Goal: Task Accomplishment & Management: Use online tool/utility

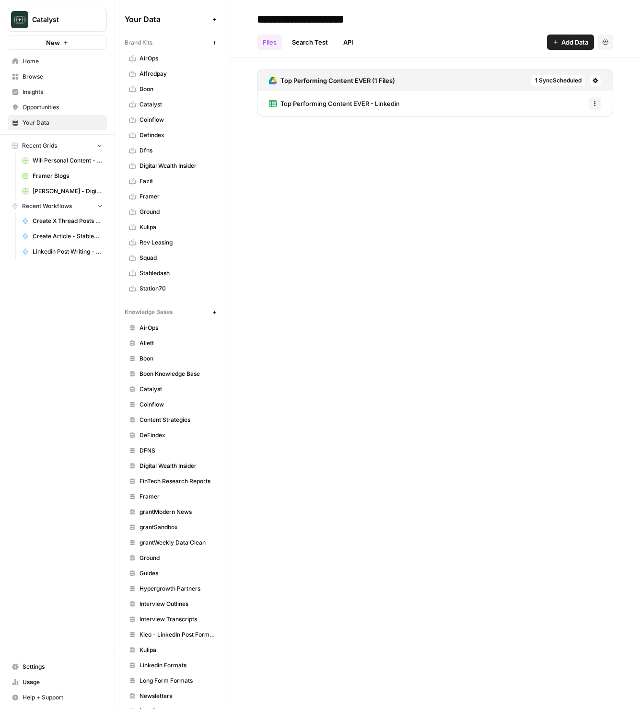
scroll to position [221, 0]
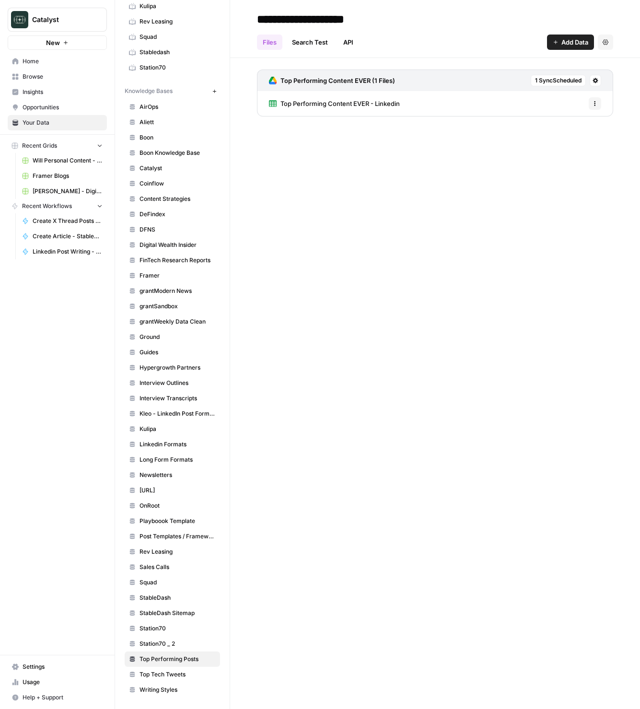
click at [516, 412] on div "**********" at bounding box center [435, 354] width 410 height 709
click at [509, 395] on div "**********" at bounding box center [435, 354] width 410 height 709
click at [471, 225] on div "**********" at bounding box center [435, 354] width 410 height 709
click at [43, 57] on span "Home" at bounding box center [63, 61] width 80 height 9
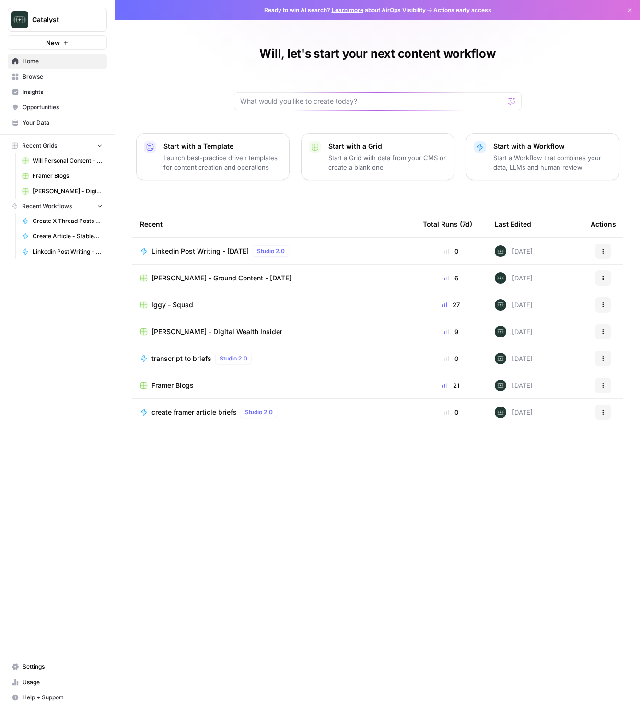
click at [231, 249] on span "Linkedin Post Writing - [DATE]" at bounding box center [199, 251] width 97 height 10
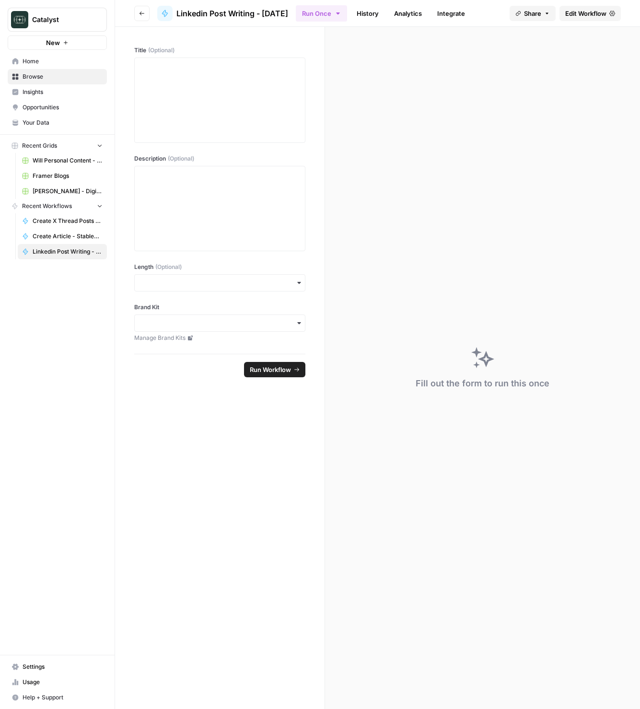
click at [62, 64] on span "Home" at bounding box center [63, 61] width 80 height 9
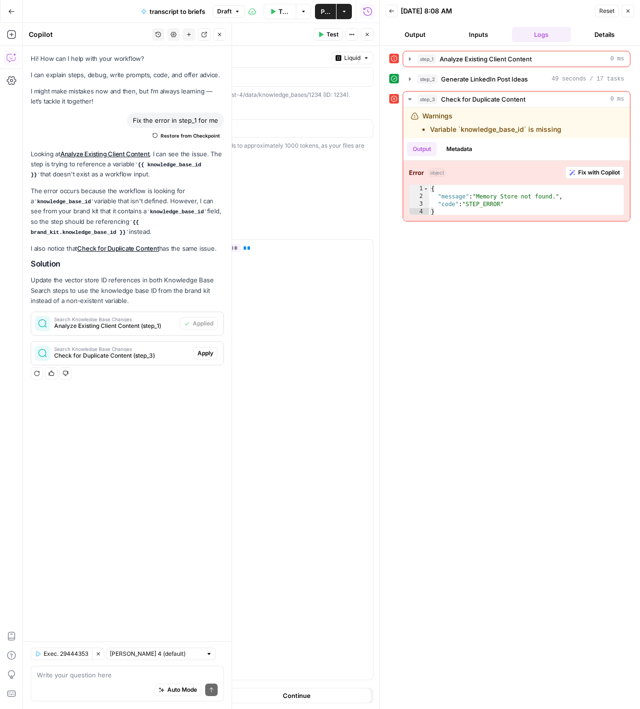
click at [632, 13] on button "Close" at bounding box center [628, 11] width 12 height 12
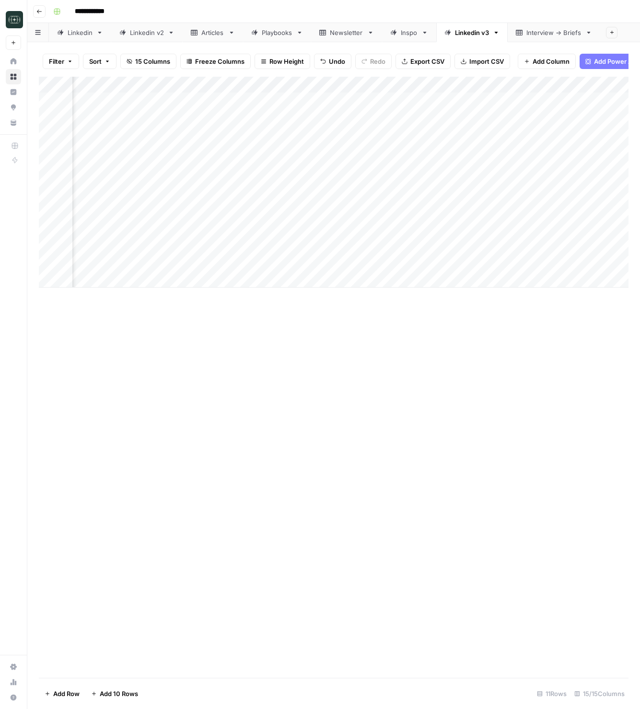
scroll to position [0, 173]
click at [576, 264] on div "Add Column" at bounding box center [333, 182] width 589 height 211
click at [582, 263] on div "Add Column" at bounding box center [333, 182] width 589 height 211
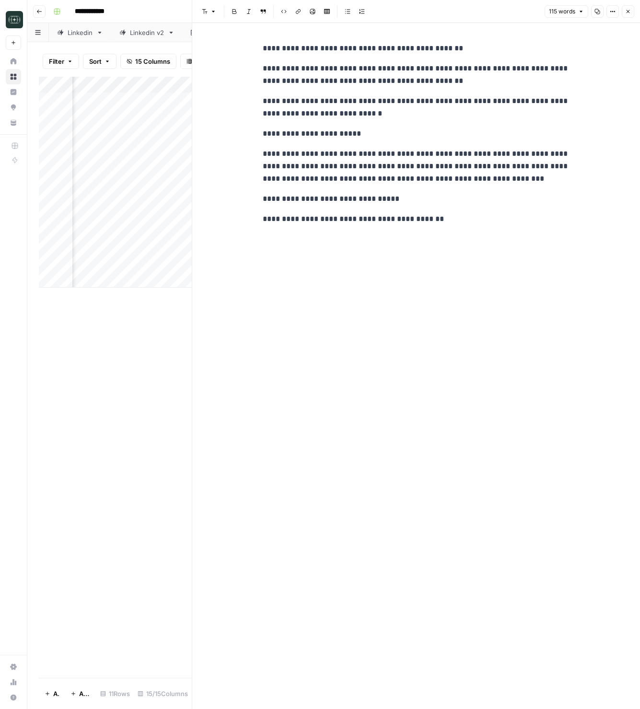
click at [629, 12] on icon "button" at bounding box center [628, 12] width 6 height 6
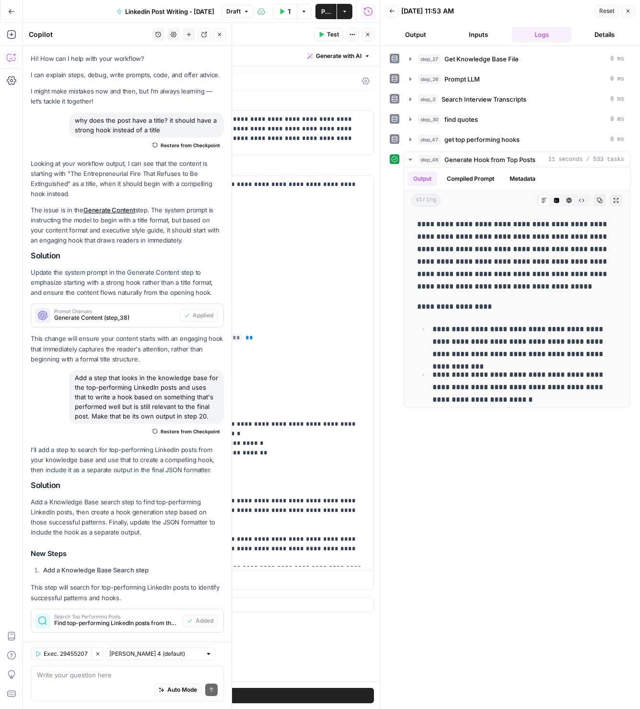
scroll to position [582, 0]
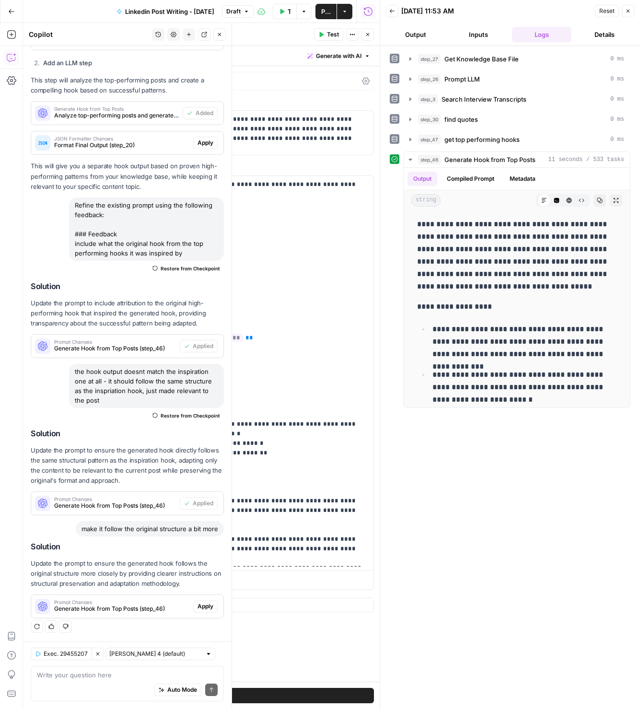
click at [390, 11] on icon "button" at bounding box center [392, 11] width 5 height 4
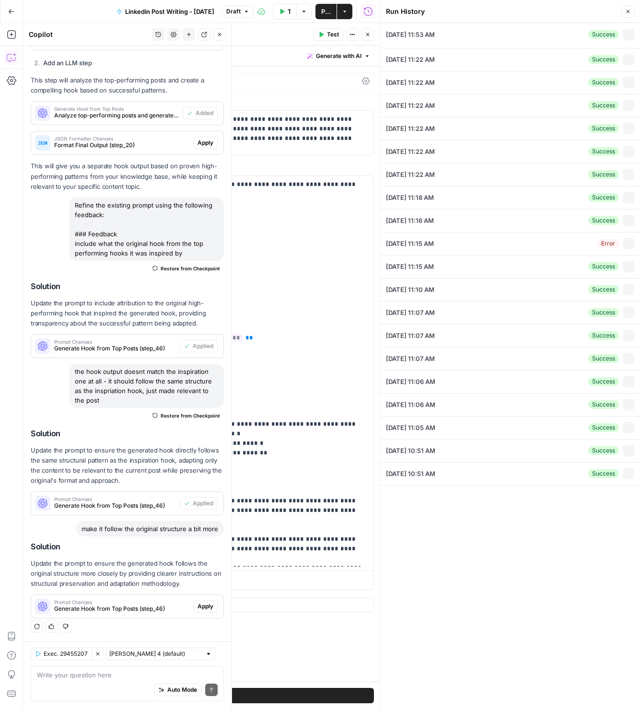
type textarea "null"
type textarea "**Title:** What does it look like to scale a celebrity beauty brand without los…"
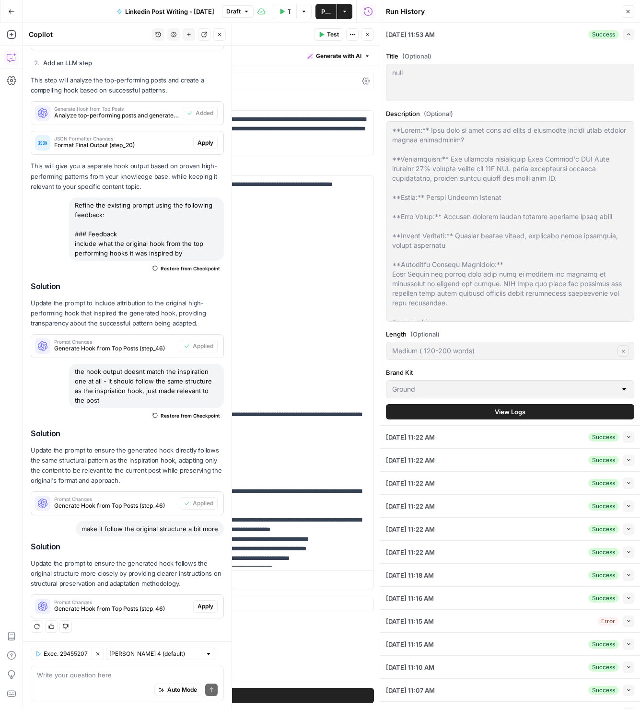
drag, startPoint x: 627, startPoint y: 13, endPoint x: 626, endPoint y: 25, distance: 12.0
click at [627, 13] on icon "button" at bounding box center [628, 12] width 6 height 6
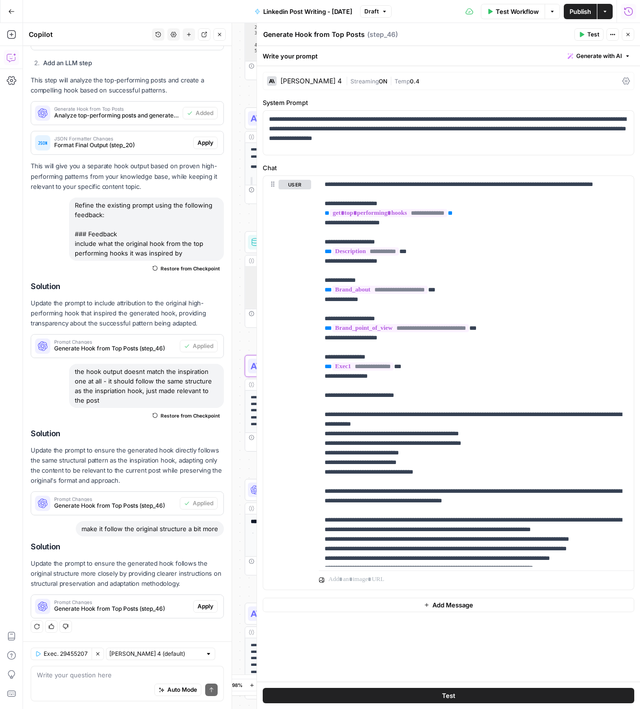
click at [189, 607] on div "Prompt Changes Generate Hook from Top Posts (step_46)" at bounding box center [112, 606] width 162 height 23
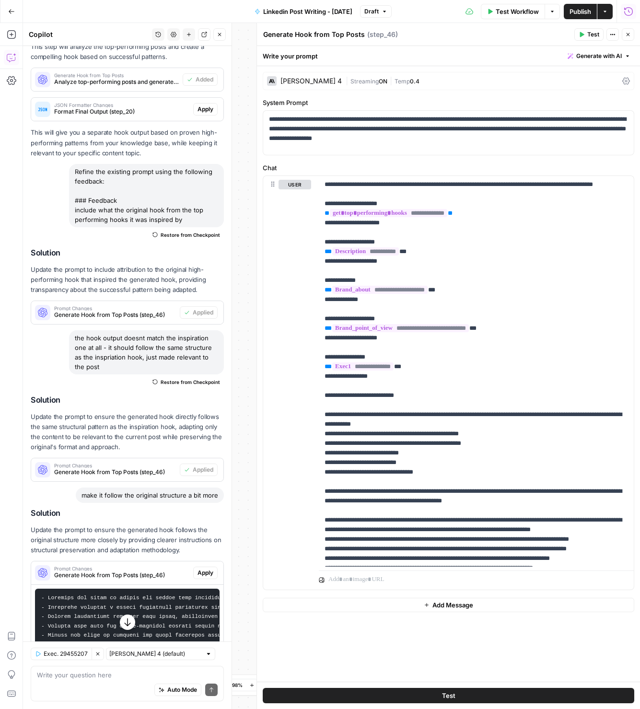
click at [205, 573] on span "Apply" at bounding box center [205, 572] width 16 height 9
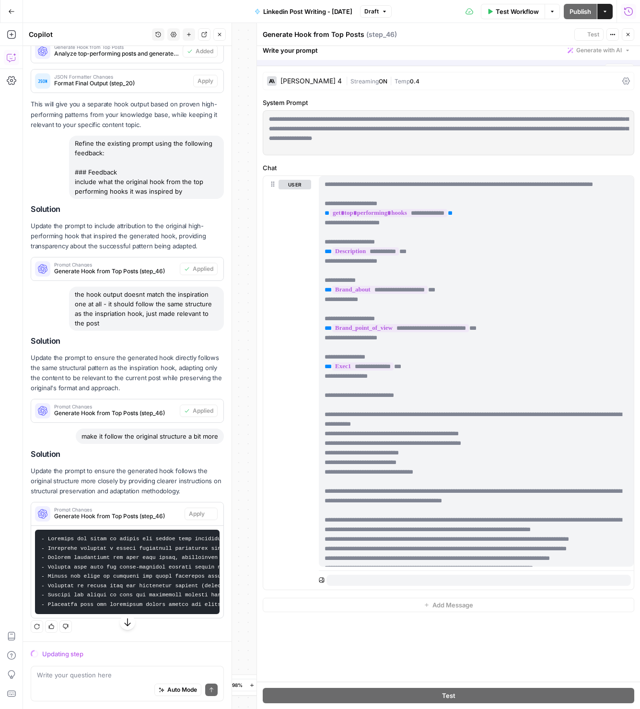
scroll to position [585, 0]
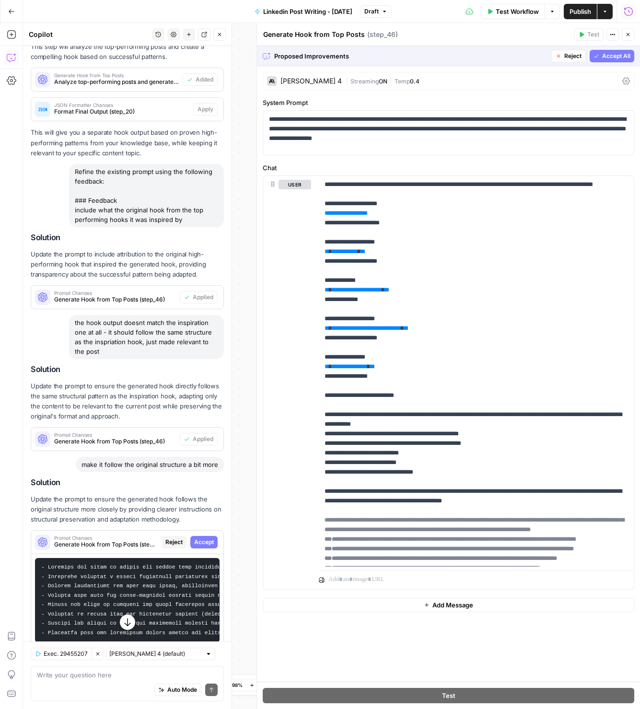
click at [620, 57] on span "Accept All" at bounding box center [616, 56] width 28 height 9
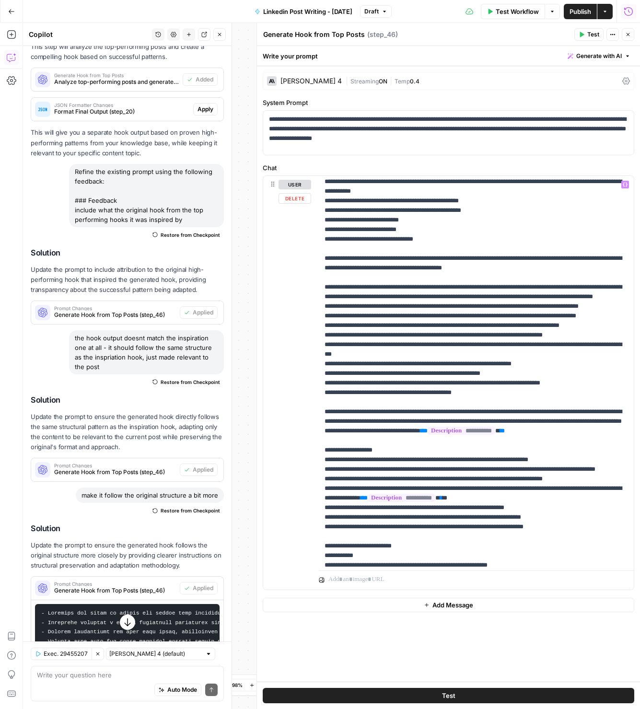
scroll to position [0, 0]
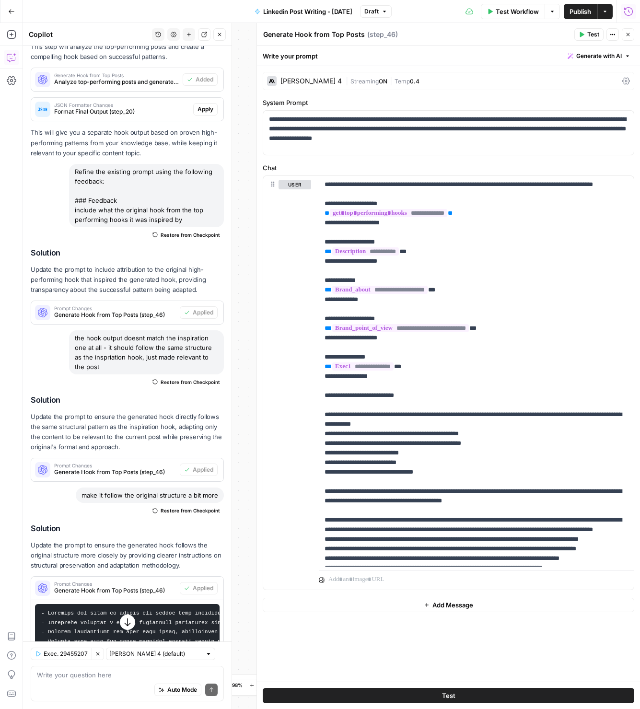
click at [626, 36] on icon "button" at bounding box center [628, 35] width 6 height 6
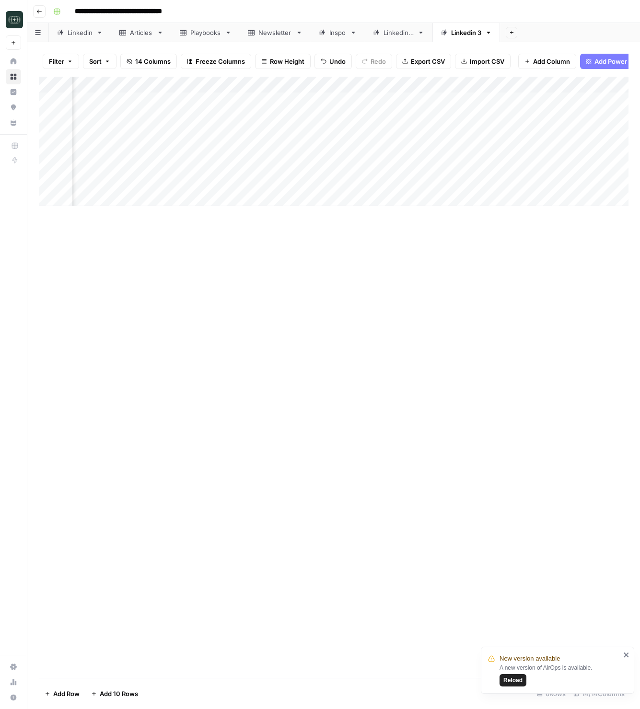
scroll to position [0, 243]
click at [451, 85] on div "Add Column" at bounding box center [333, 141] width 589 height 129
click at [480, 143] on span "Remaining Rows" at bounding box center [485, 141] width 60 height 10
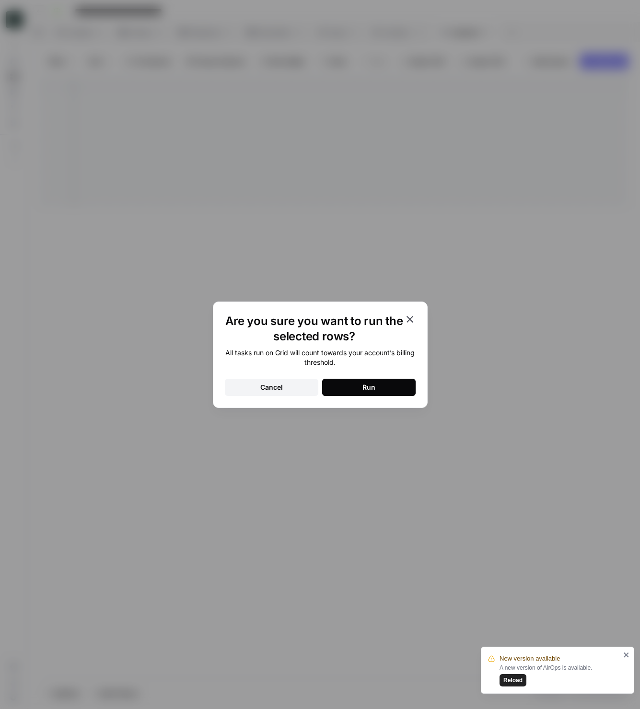
click at [384, 388] on button "Run" at bounding box center [368, 387] width 93 height 17
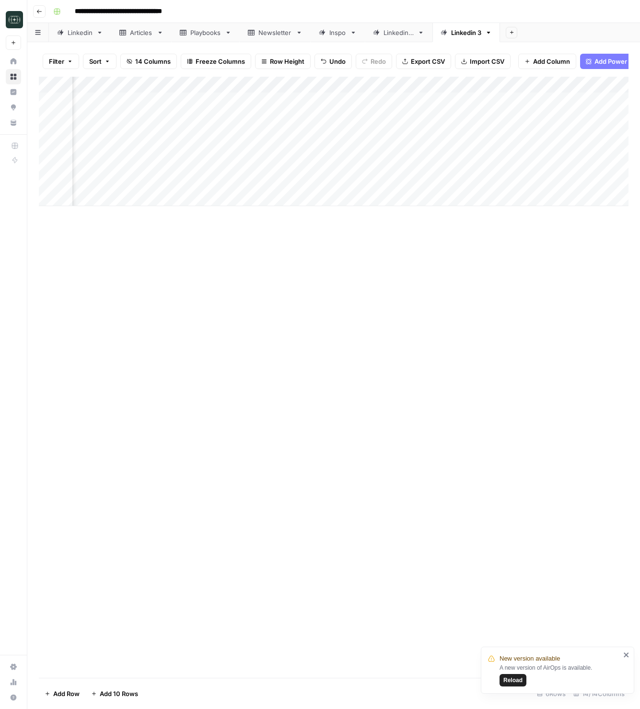
click at [453, 86] on div "Add Column" at bounding box center [333, 141] width 589 height 129
click at [462, 107] on span "All Rows" at bounding box center [485, 107] width 60 height 10
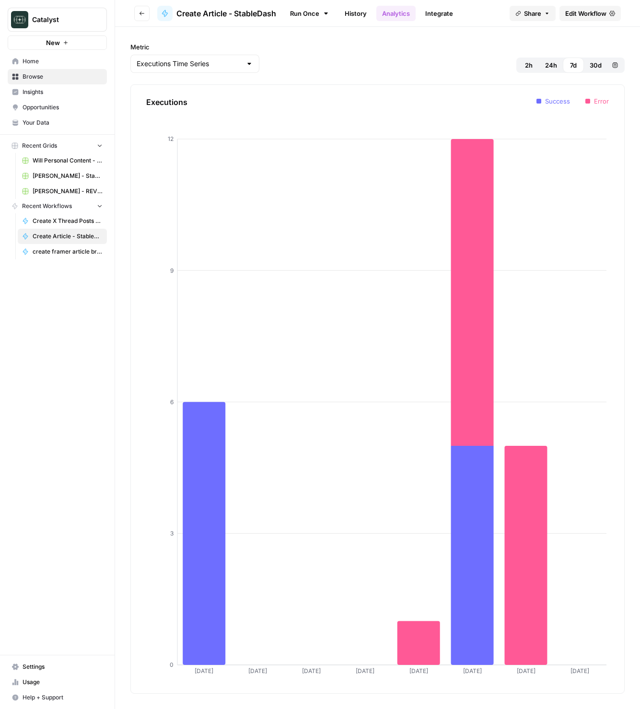
click at [34, 60] on span "Home" at bounding box center [63, 61] width 80 height 9
